Goal: Task Accomplishment & Management: Manage account settings

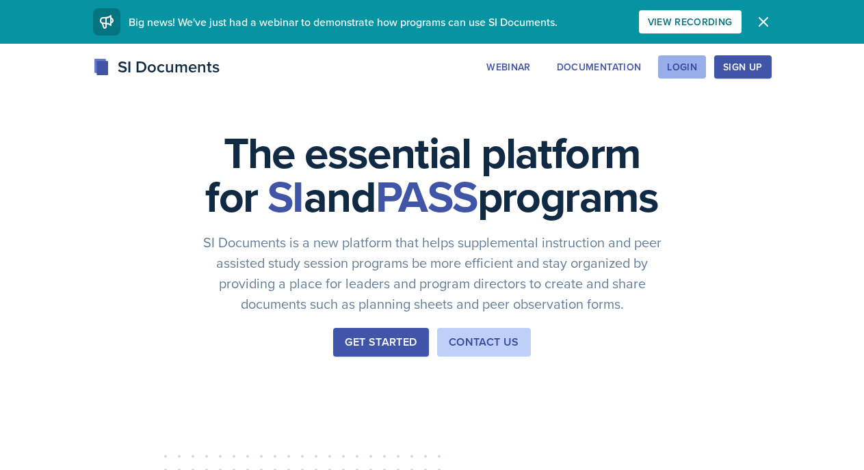
click at [673, 57] on button "Login" at bounding box center [682, 66] width 48 height 23
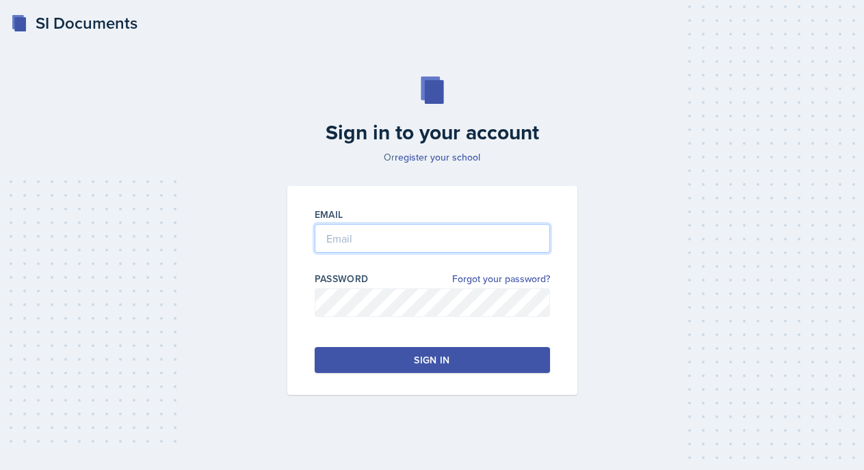
click at [451, 250] on input "email" at bounding box center [432, 238] width 235 height 29
type input "[EMAIL_ADDRESS][DOMAIN_NAME]"
click at [328, 354] on button "Sign in" at bounding box center [432, 360] width 235 height 26
click at [522, 271] on div "Email [EMAIL_ADDRESS][DOMAIN_NAME] Password Forgot your password? Sign in" at bounding box center [432, 290] width 290 height 209
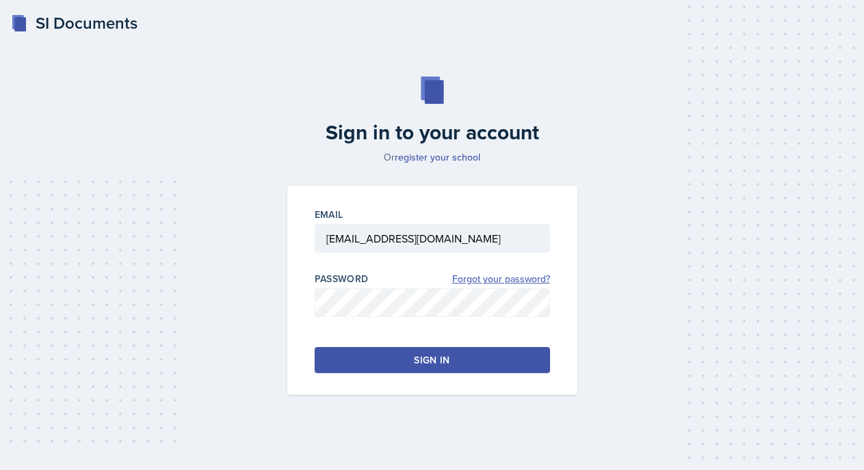
click at [522, 279] on link "Forgot your password?" at bounding box center [501, 279] width 98 height 14
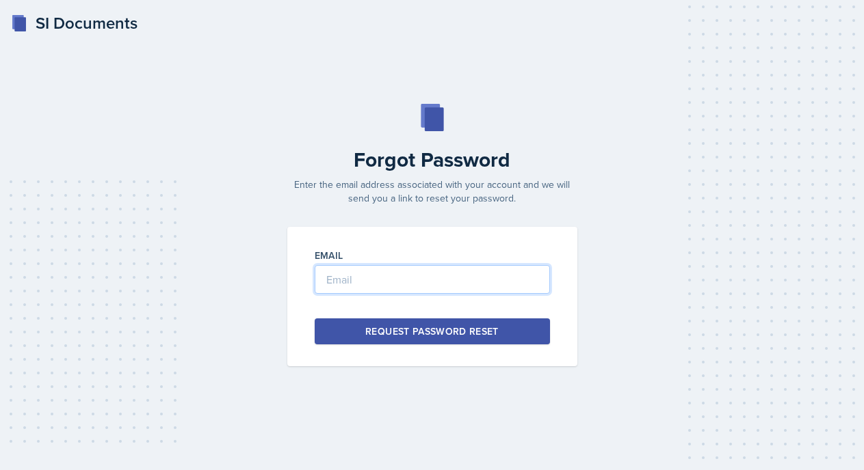
click at [486, 276] on input "email" at bounding box center [432, 279] width 235 height 29
type input "[EMAIL_ADDRESS][DOMAIN_NAME]"
click at [449, 329] on div "Request Password Reset" at bounding box center [431, 332] width 133 height 14
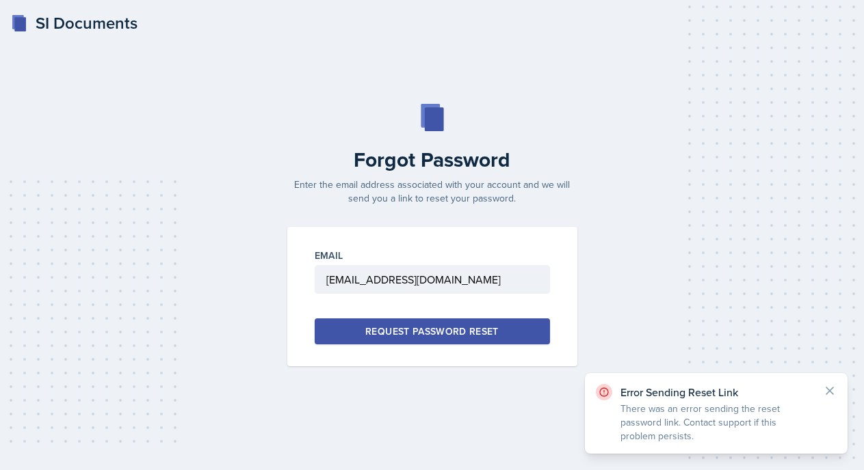
click at [691, 433] on p "There was an error sending the reset password link. Contact support if this pro…" at bounding box center [715, 422] width 191 height 41
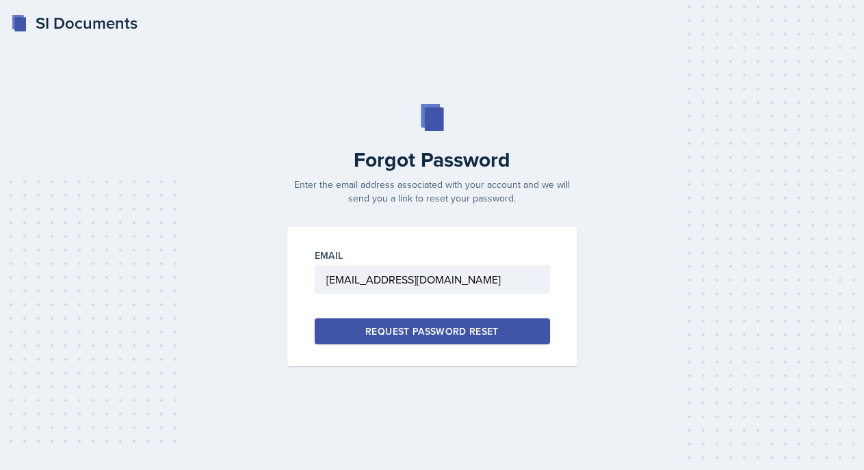
click at [475, 332] on div "Request Password Reset" at bounding box center [431, 332] width 133 height 14
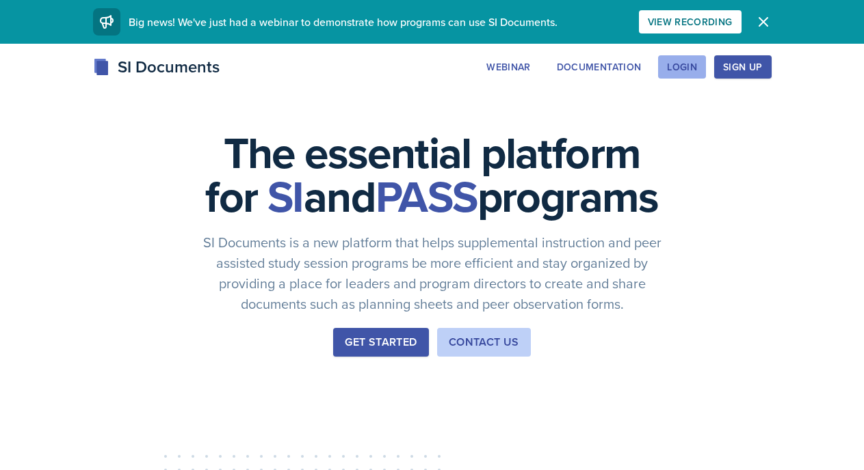
click at [680, 70] on div "Login" at bounding box center [682, 67] width 30 height 11
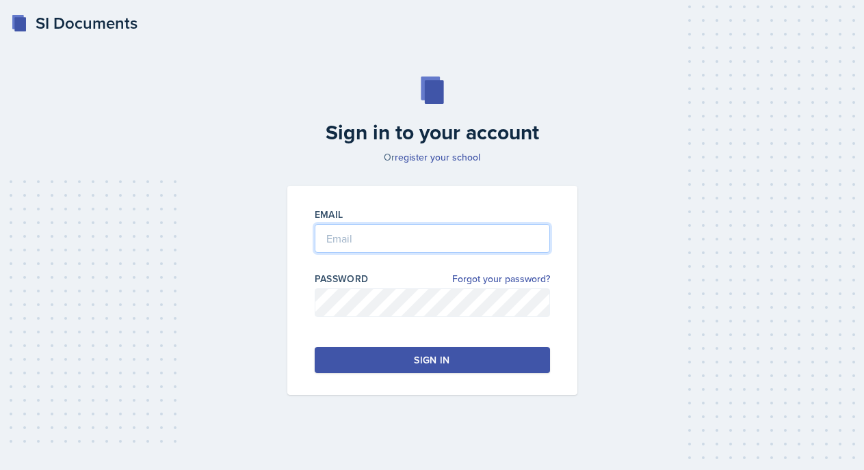
click at [459, 248] on input "email" at bounding box center [432, 238] width 235 height 29
type input "[EMAIL_ADDRESS][DOMAIN_NAME]"
click at [336, 352] on button "Sign in" at bounding box center [432, 360] width 235 height 26
